Goal: Task Accomplishment & Management: Use online tool/utility

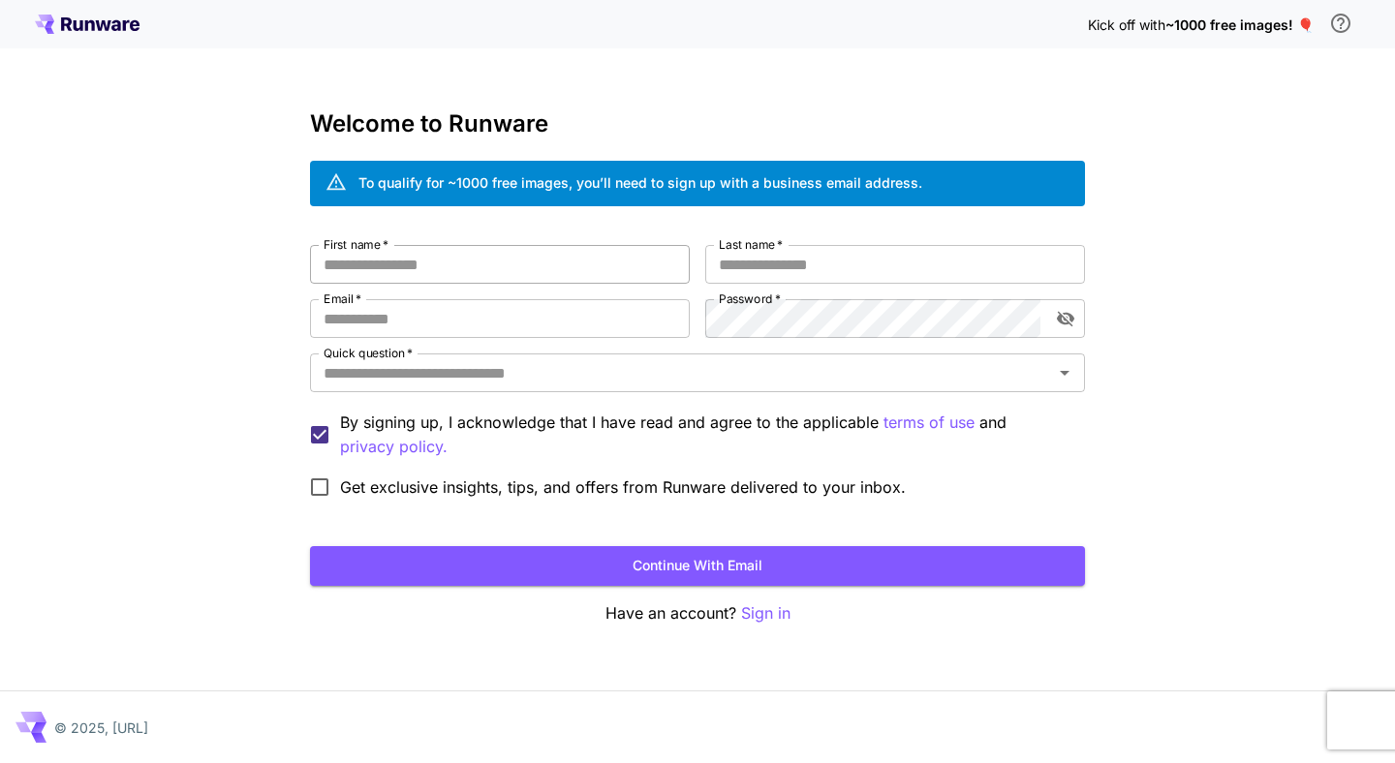
click at [460, 265] on input "First name   *" at bounding box center [500, 264] width 380 height 39
type input "**********"
click at [562, 388] on div "Quick question   *" at bounding box center [697, 372] width 775 height 39
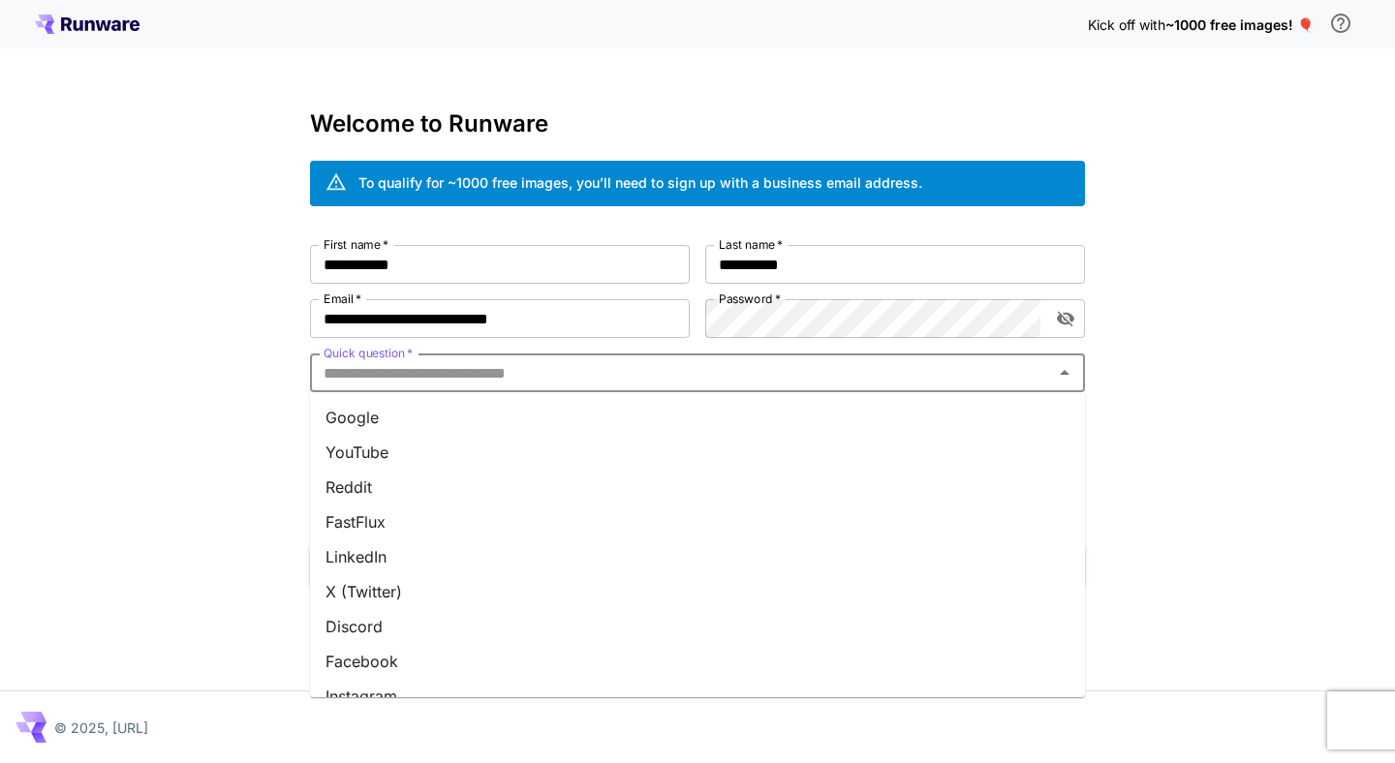
click at [412, 477] on li "Reddit" at bounding box center [697, 487] width 775 height 35
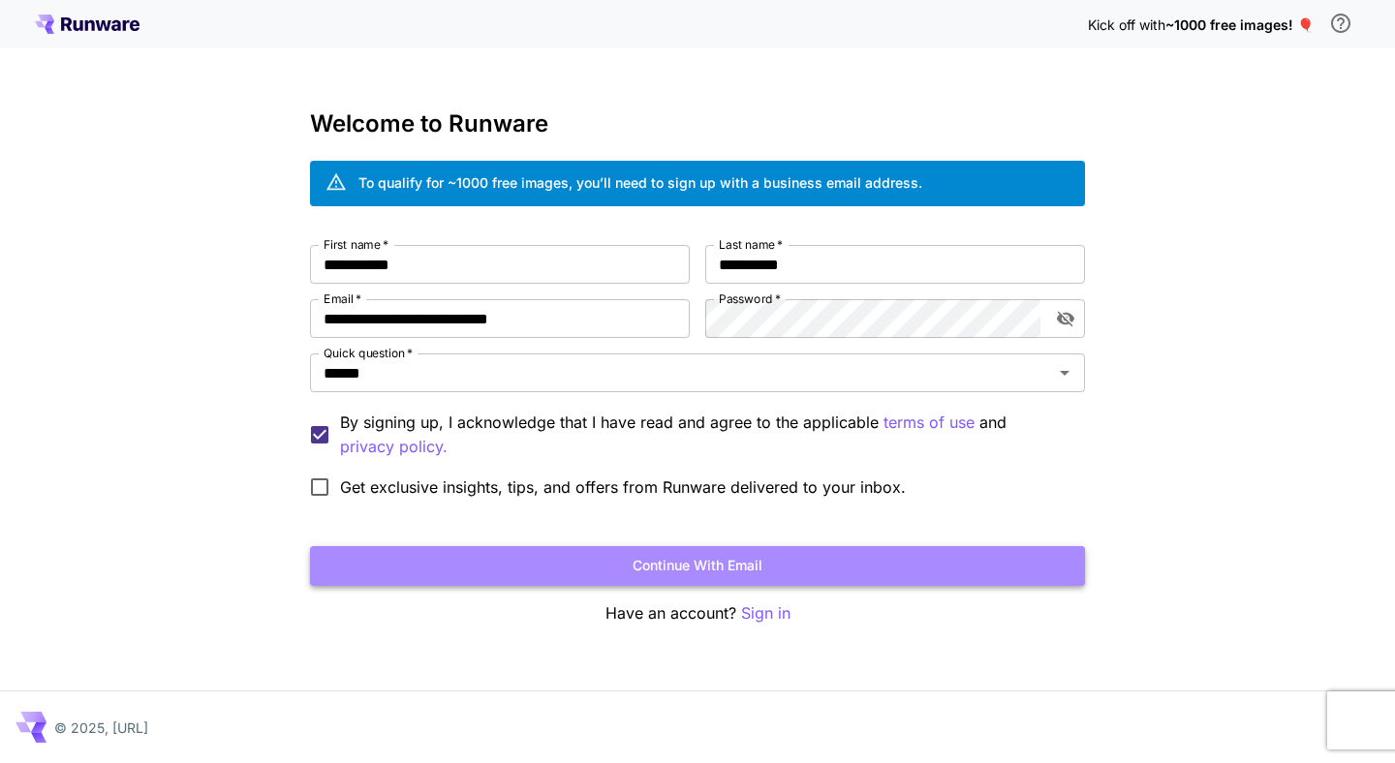
click at [561, 546] on button "Continue with email" at bounding box center [697, 566] width 775 height 40
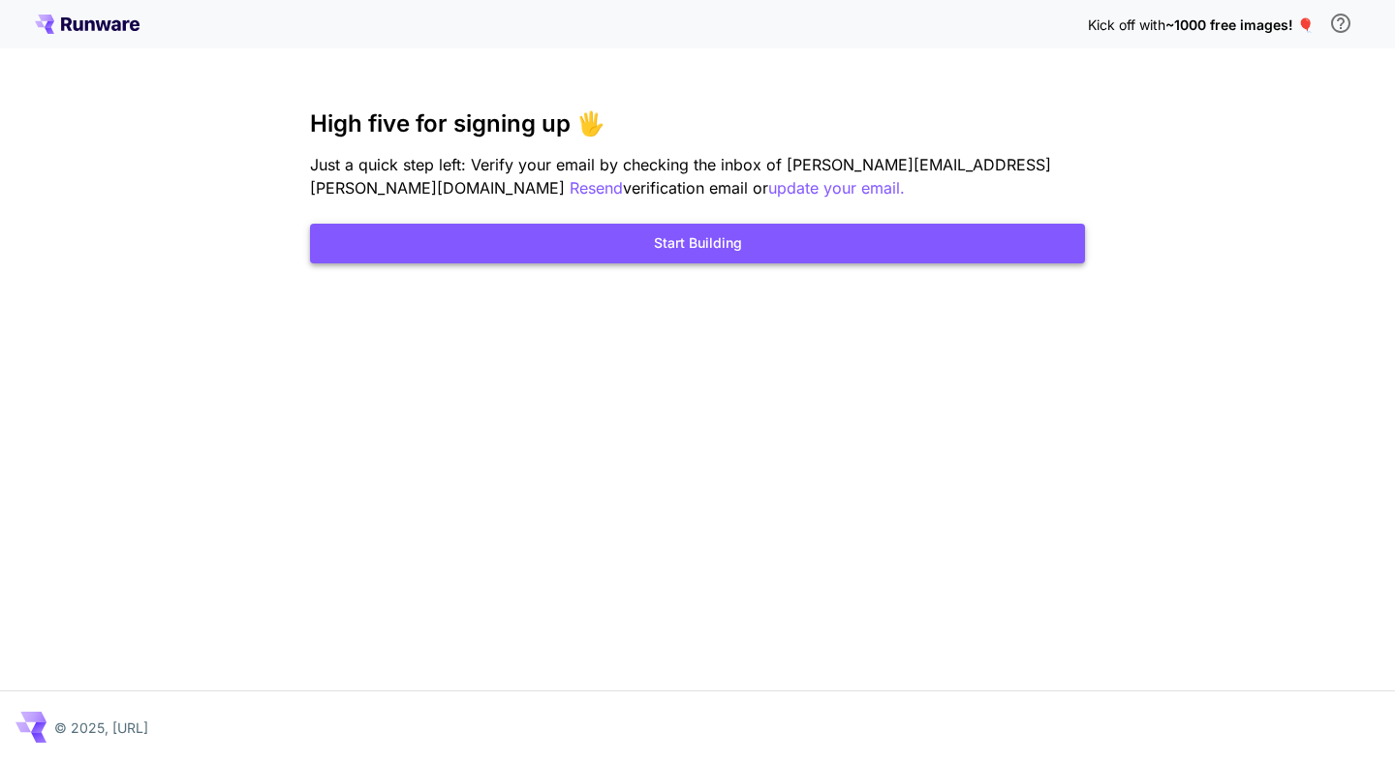
click at [727, 257] on button "Start Building" at bounding box center [697, 244] width 775 height 40
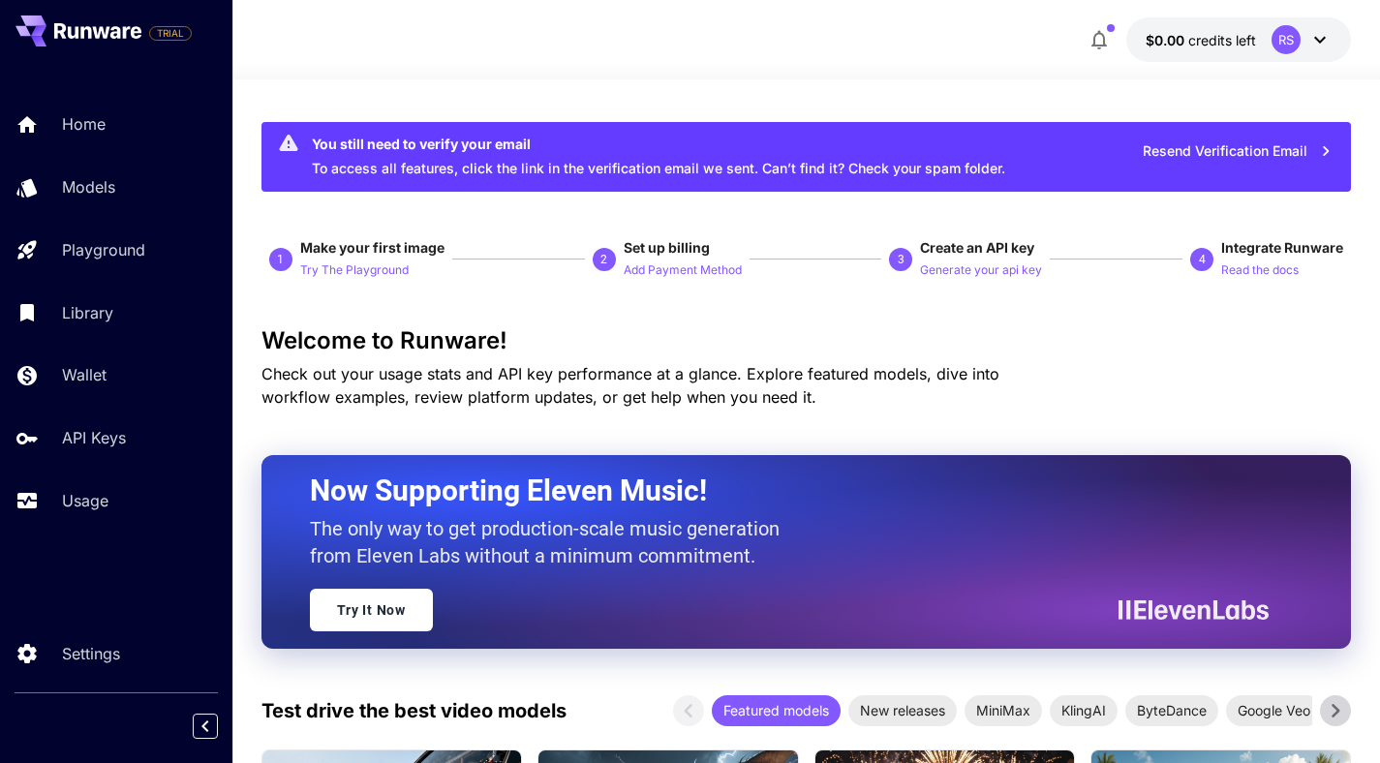
click at [740, 70] on div at bounding box center [806, 67] width 1148 height 23
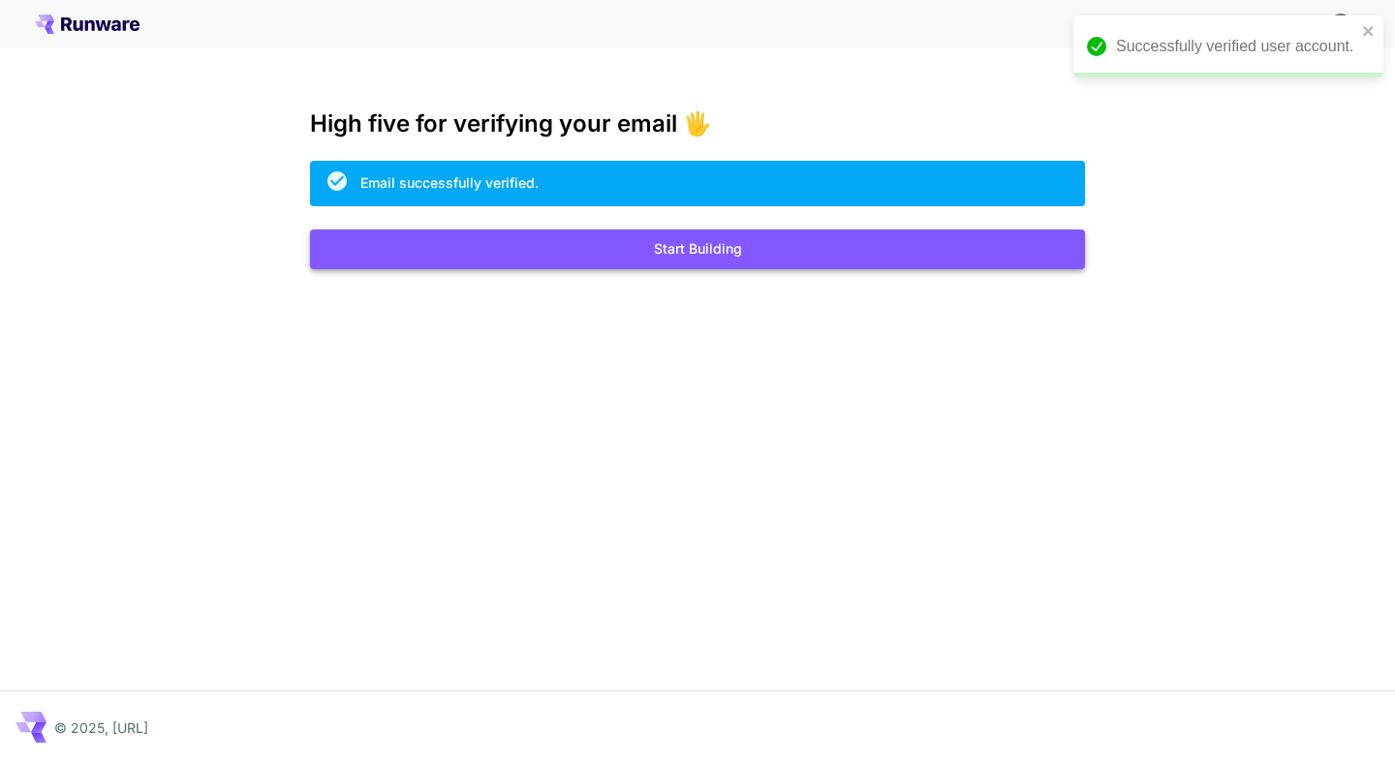
click at [841, 242] on button "Start Building" at bounding box center [697, 250] width 775 height 40
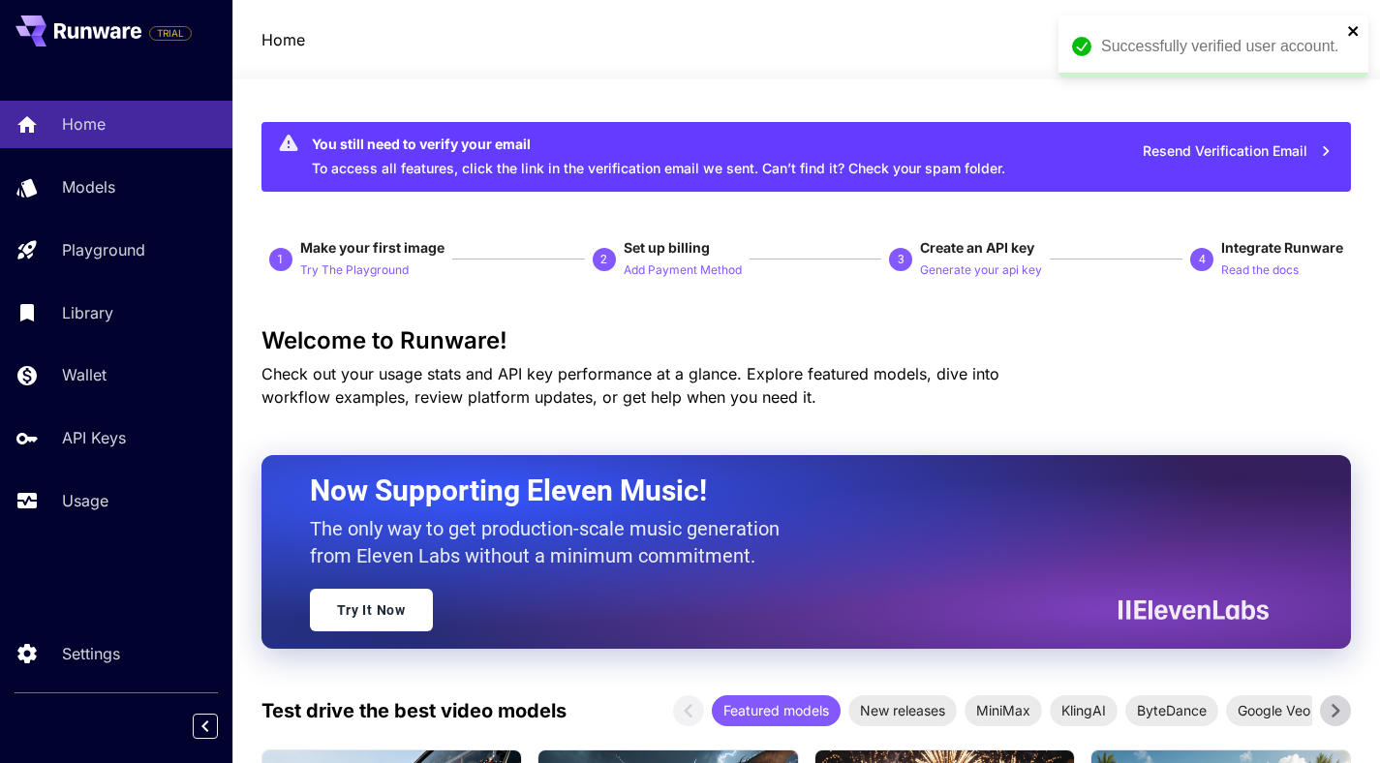
click at [1359, 23] on icon "close" at bounding box center [1354, 30] width 14 height 15
click at [1185, 37] on span "$0.00" at bounding box center [1167, 40] width 43 height 16
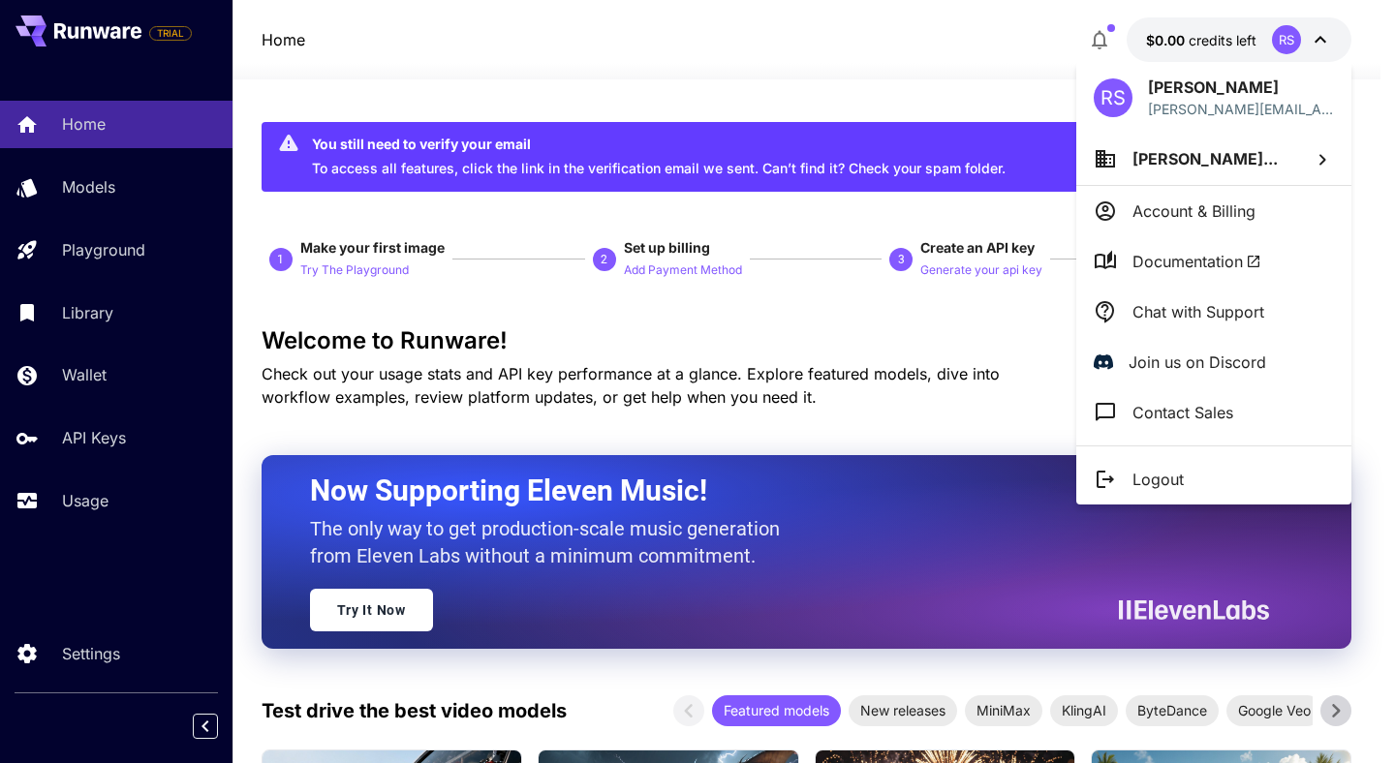
click at [1185, 37] on div at bounding box center [697, 381] width 1395 height 763
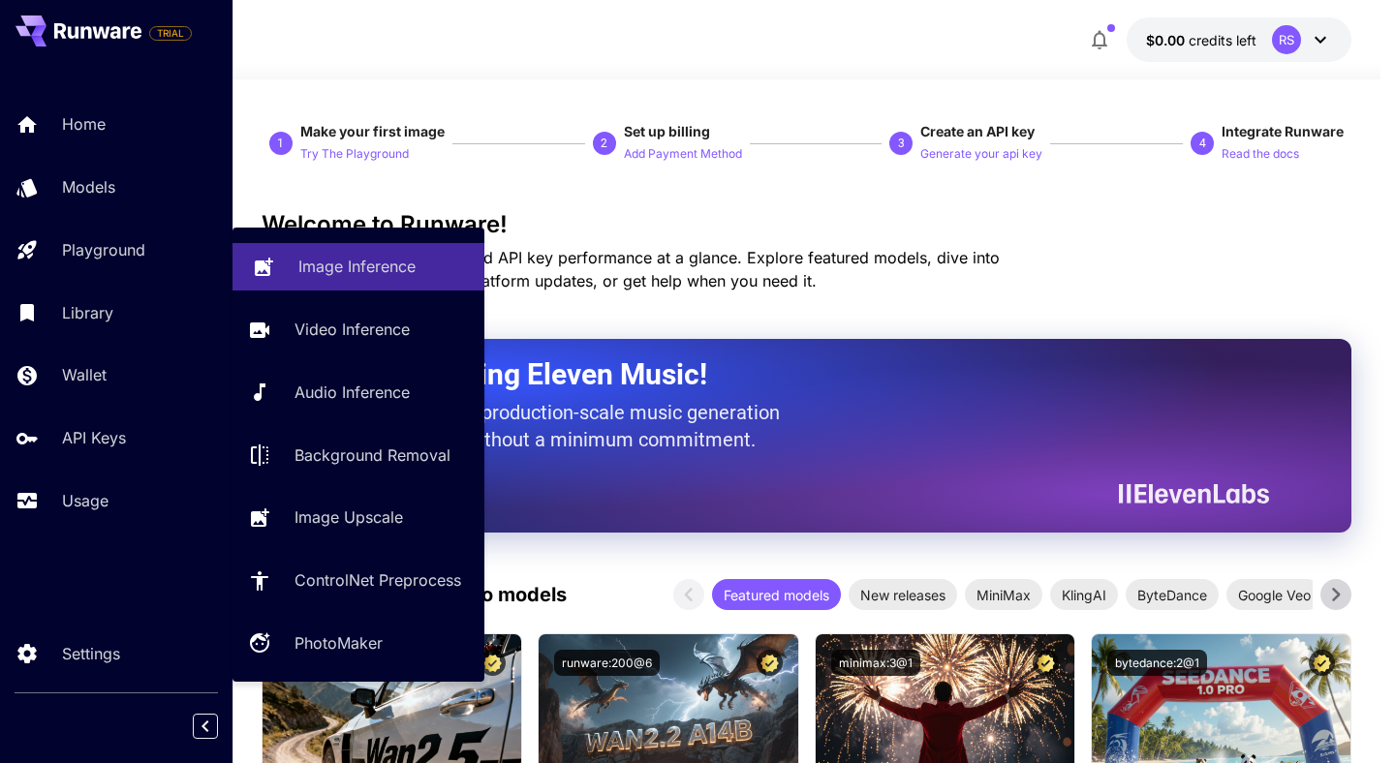
click at [341, 282] on link "Image Inference" at bounding box center [358, 266] width 252 height 47
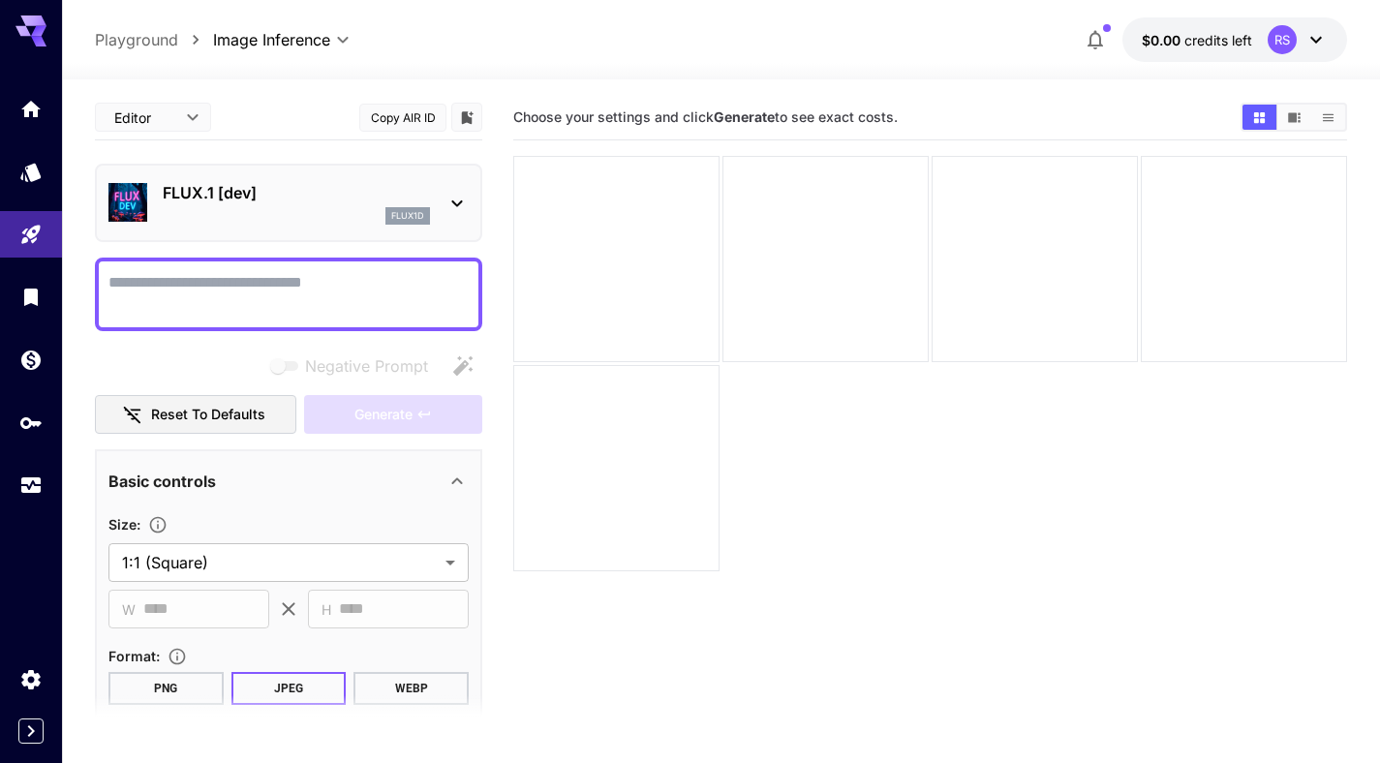
click at [273, 181] on p "FLUX.1 [dev]" at bounding box center [296, 192] width 267 height 23
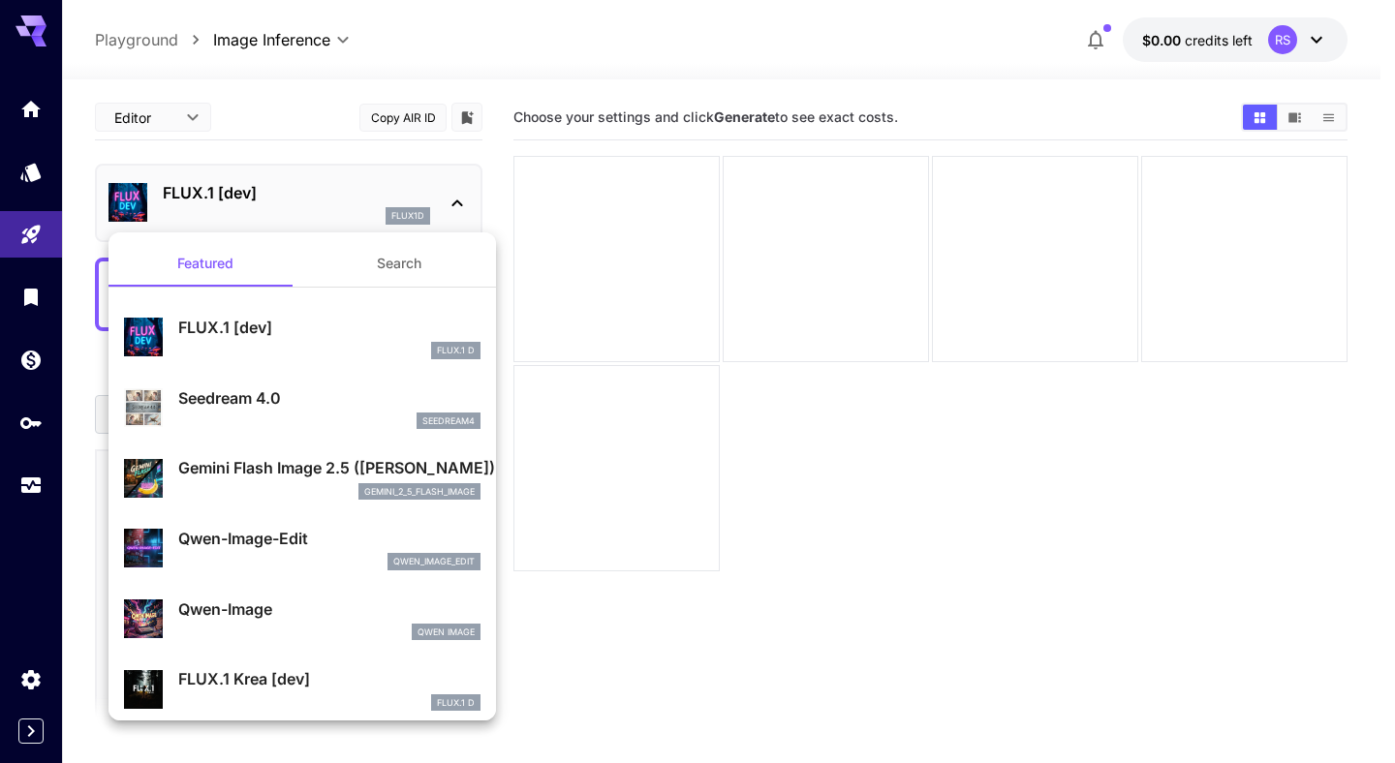
click at [266, 469] on p "Gemini Flash Image 2.5 ([PERSON_NAME])" at bounding box center [329, 467] width 302 height 23
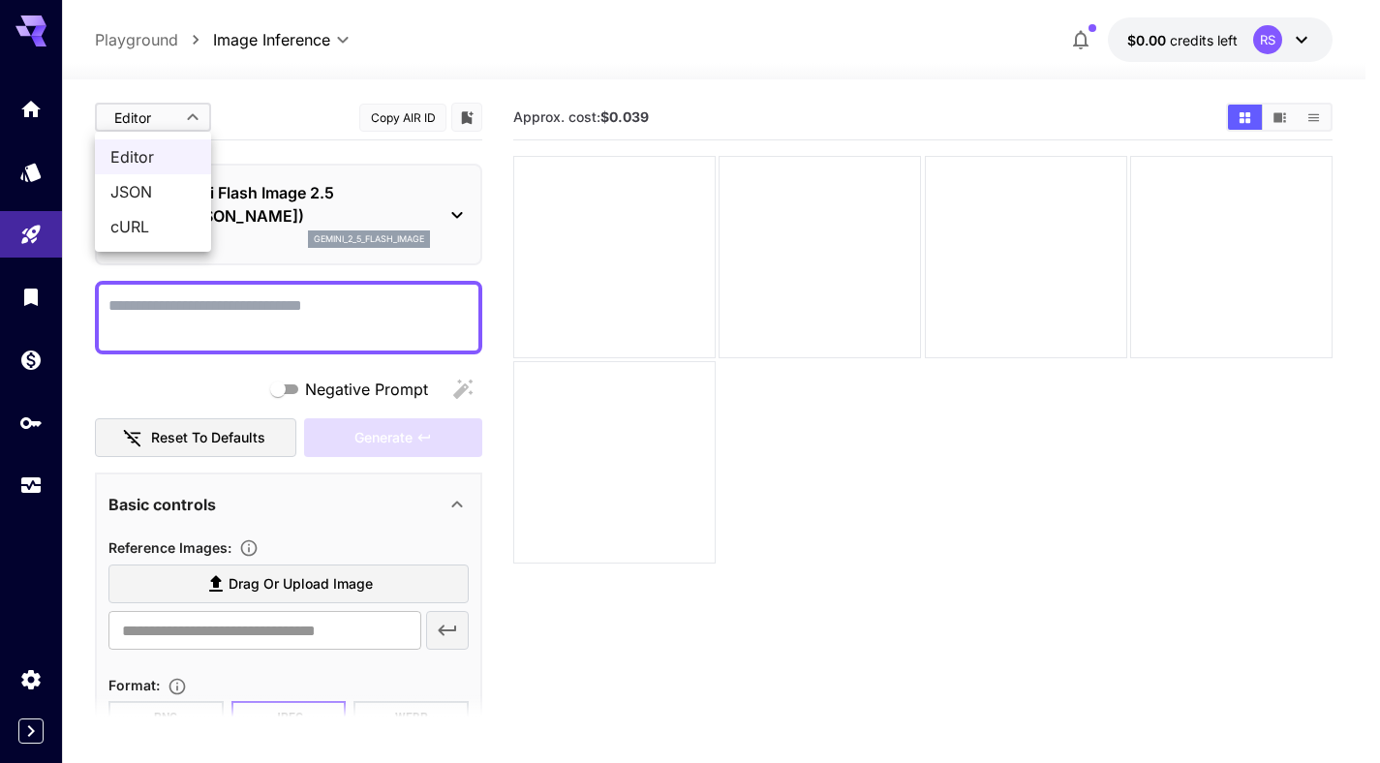
click at [201, 126] on body "**********" at bounding box center [690, 458] width 1380 height 916
click at [175, 224] on span "cURL" at bounding box center [152, 226] width 85 height 23
type input "****"
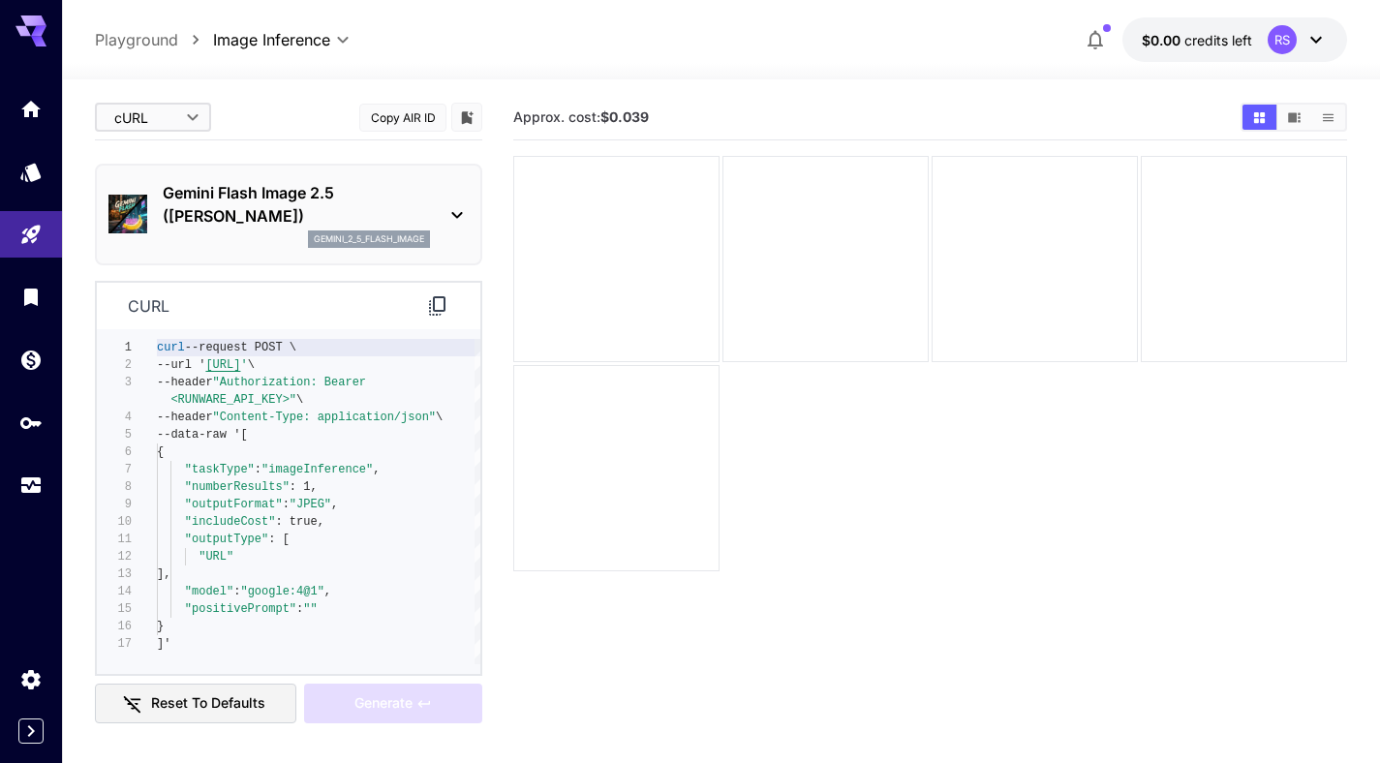
click at [445, 304] on icon at bounding box center [437, 305] width 23 height 23
